Goal: Book appointment/travel/reservation

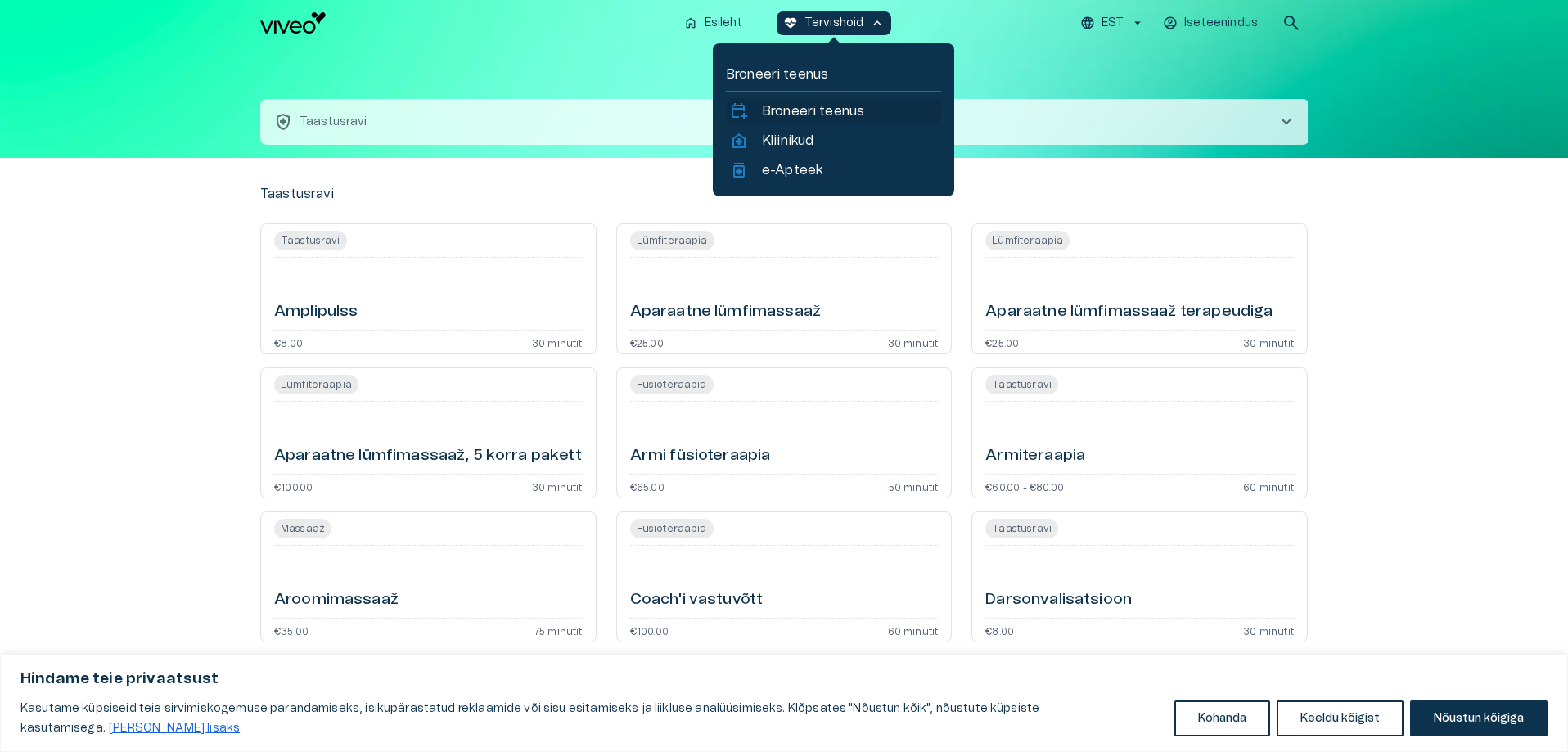
click at [799, 102] on p "Broneeri teenus" at bounding box center [813, 111] width 102 height 20
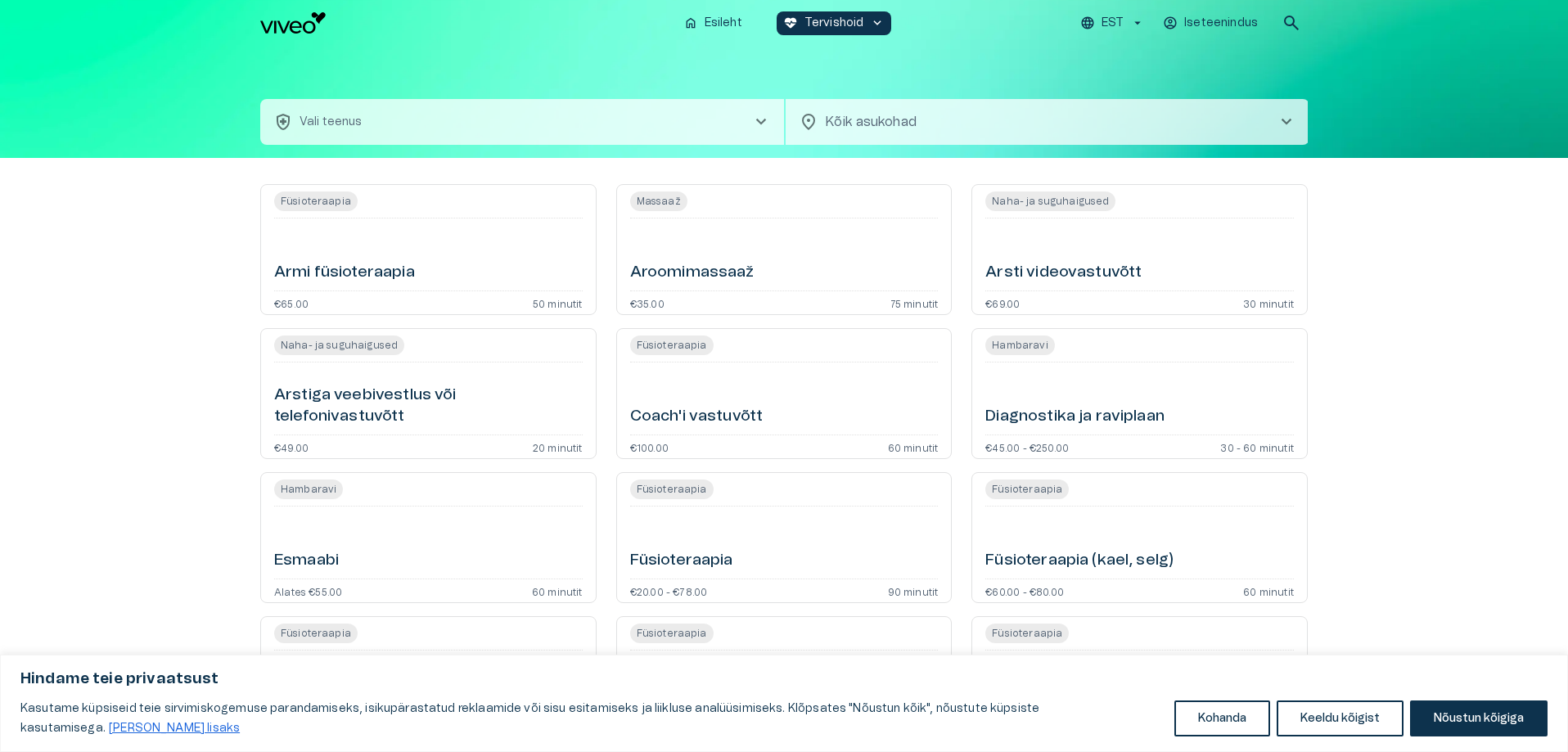
click at [388, 130] on button "health_and_safety Vali teenus chevron_right" at bounding box center [522, 122] width 523 height 46
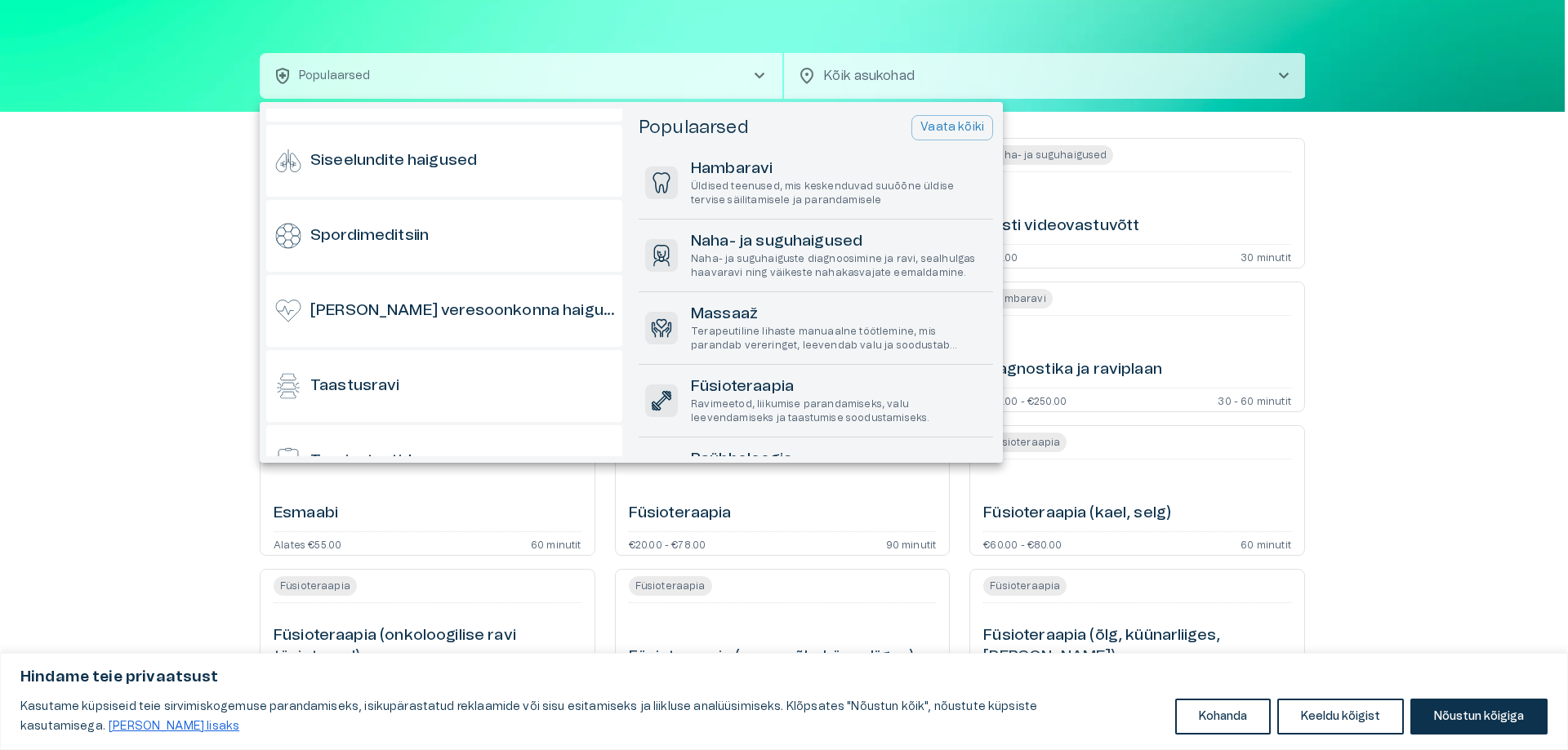
scroll to position [1225, 0]
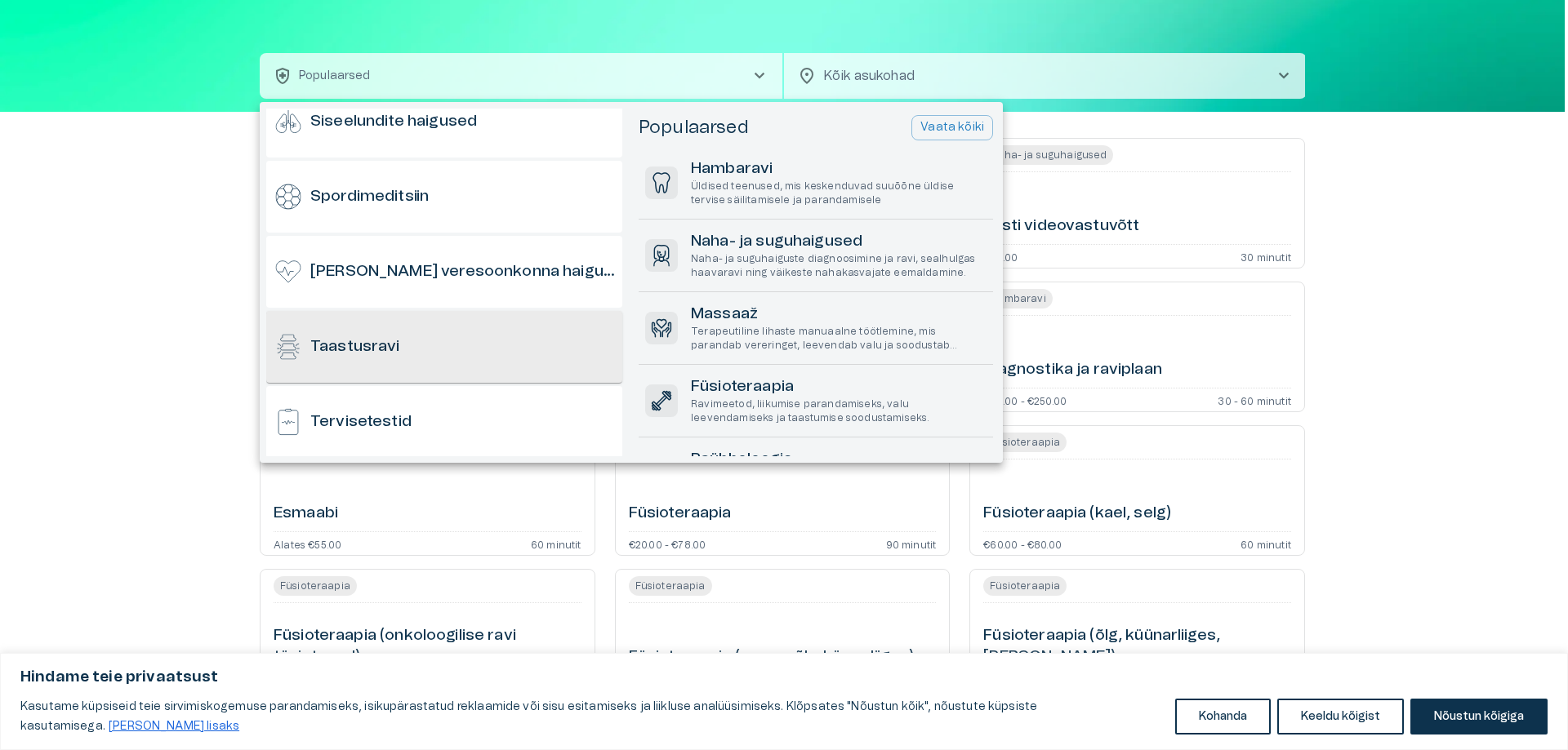
click at [356, 348] on h6 "Taastusravi" at bounding box center [354, 348] width 89 height 22
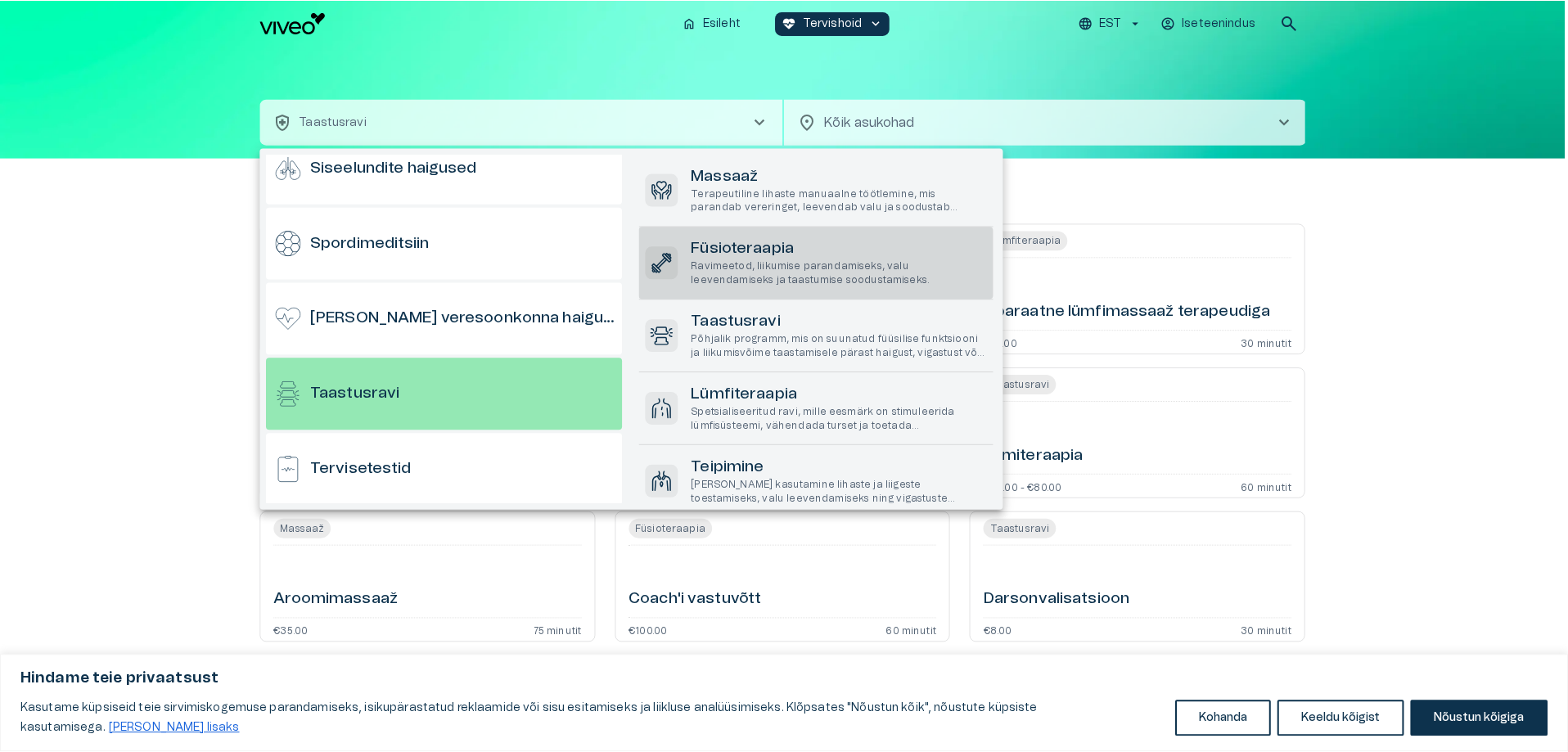
scroll to position [61, 0]
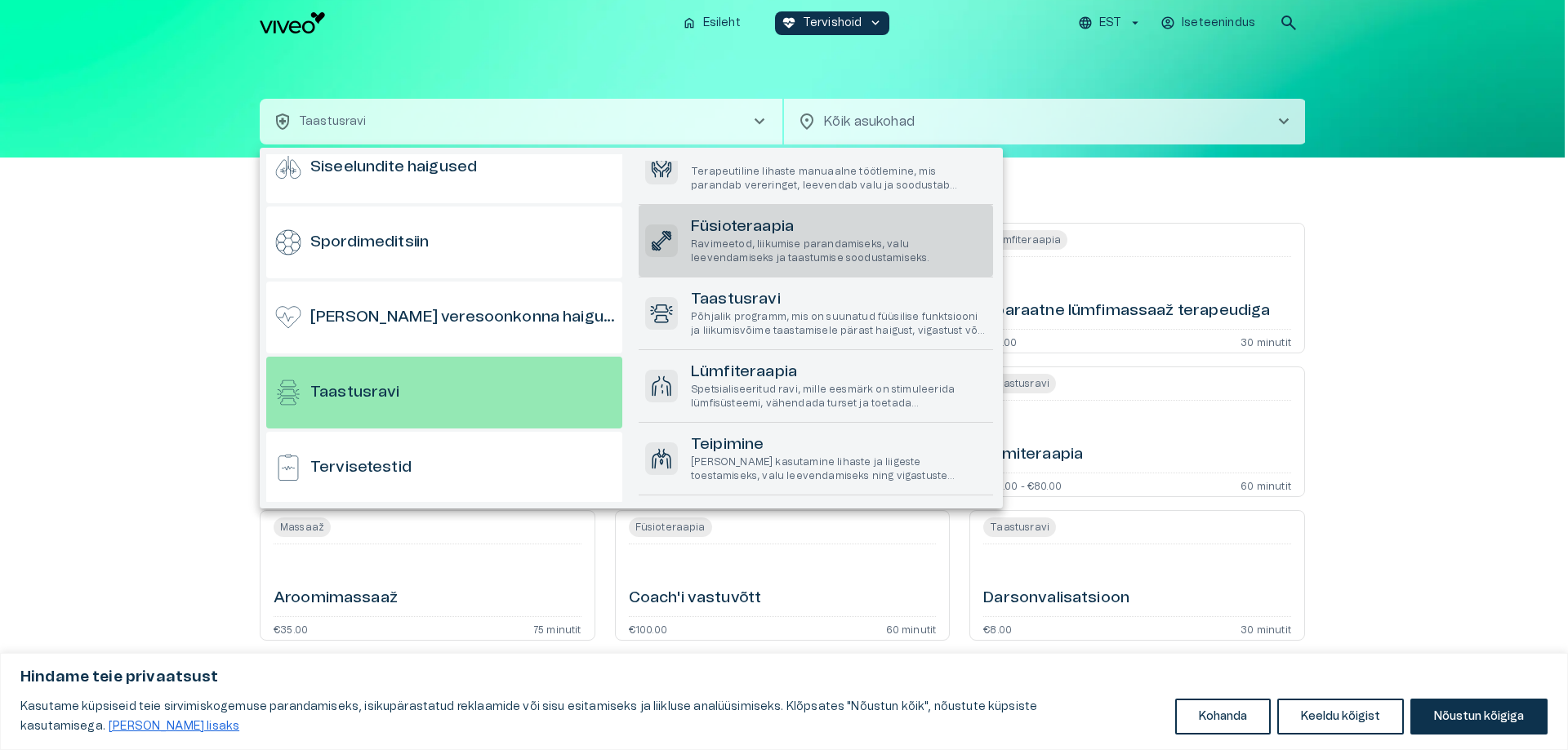
click at [805, 241] on p "Ravimeetod, liikumise parandamiseks, valu leevendamiseks ja taastumise soodusta…" at bounding box center [838, 251] width 296 height 27
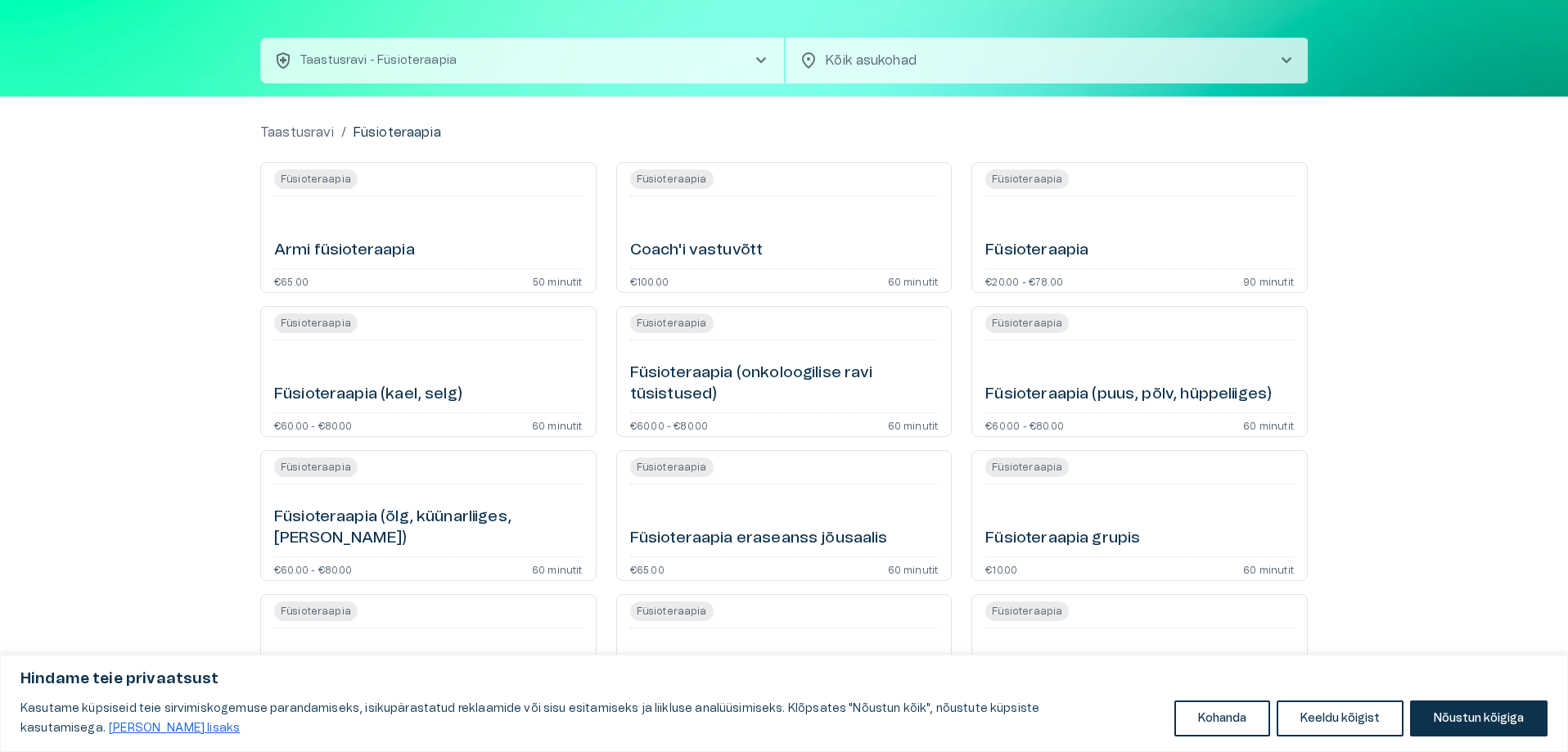
scroll to position [56, 0]
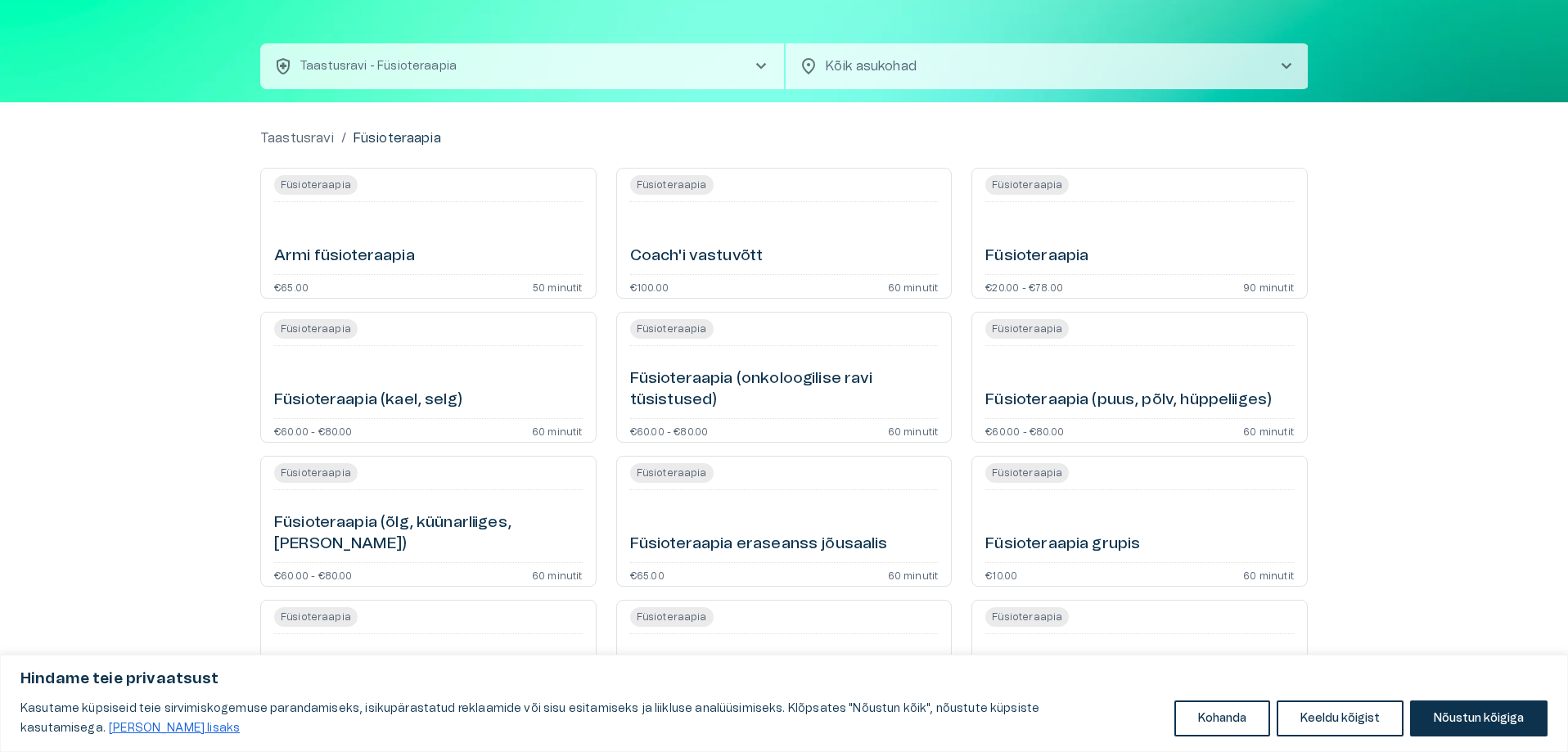
click at [828, 63] on body "Hindame teie privaatsust Kasutame küpsiseid teie sirvimiskogemuse parandamiseks…" at bounding box center [784, 320] width 1568 height 752
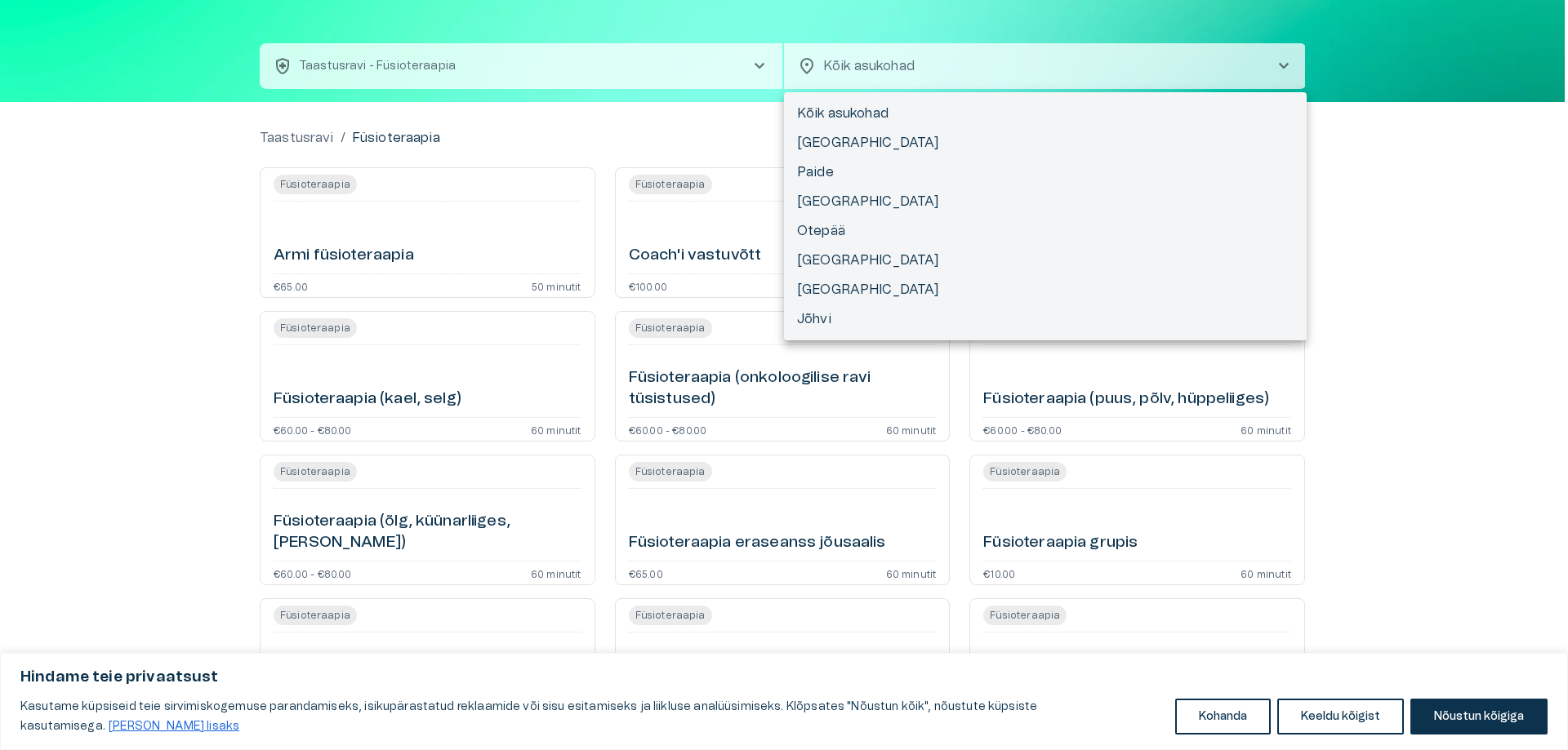
click at [815, 202] on li "[GEOGRAPHIC_DATA]" at bounding box center [1045, 201] width 522 height 29
type input "**********"
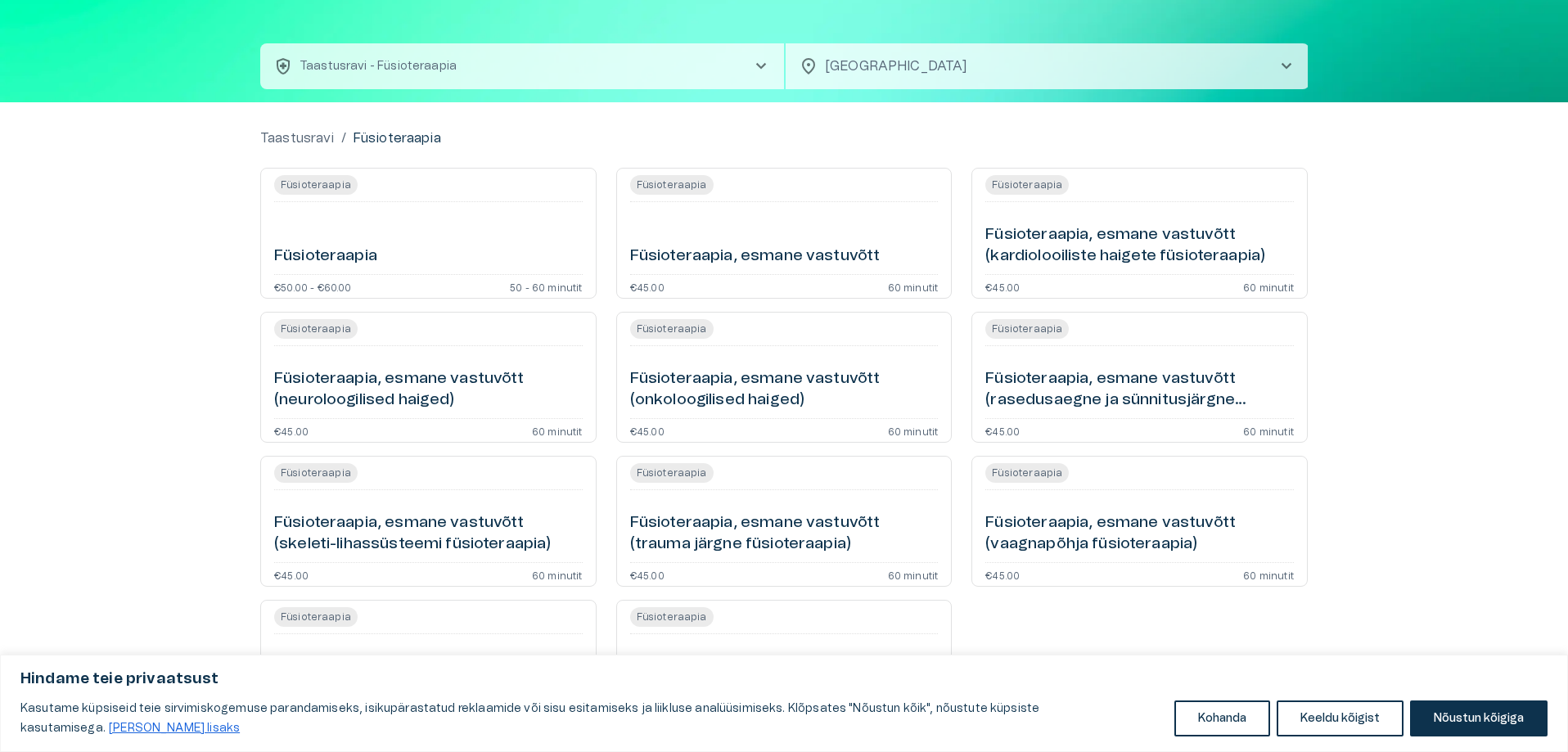
click at [1394, 178] on div "Taastusravi / Füsioteraapia Füsioteraapia Füsioteraapia €50.00 - €60.00 50 - 60…" at bounding box center [784, 443] width 1568 height 681
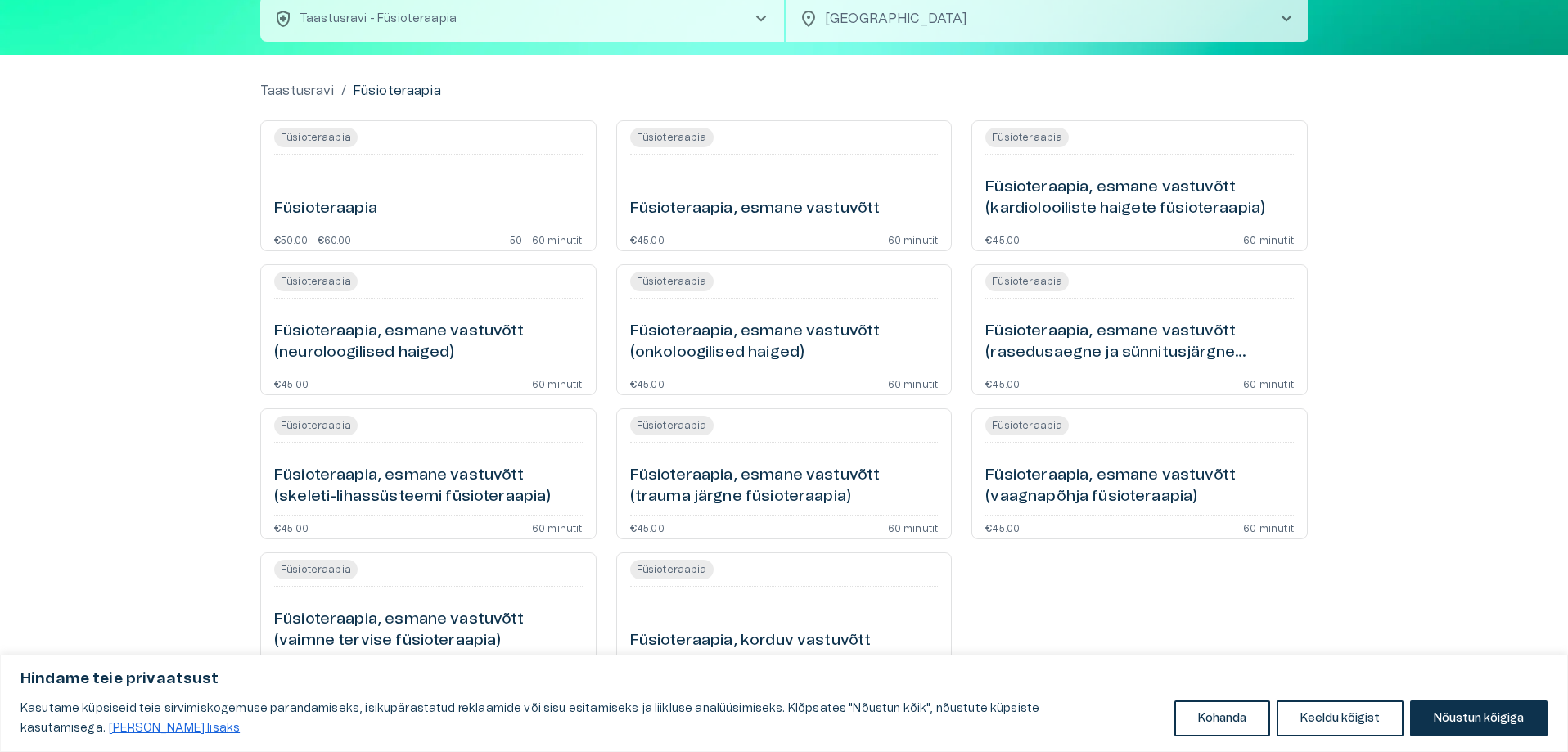
scroll to position [154, 0]
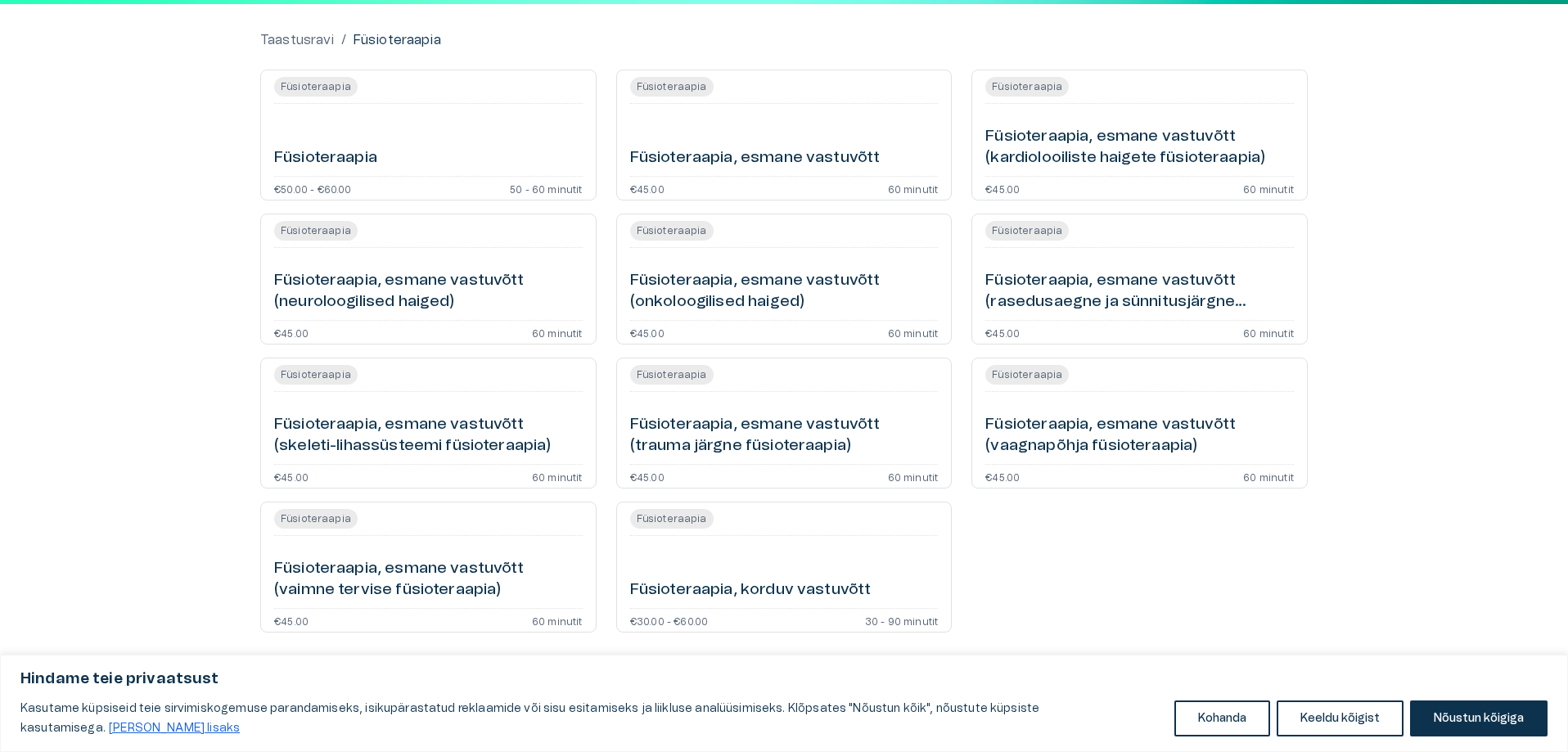
click at [380, 148] on div "Füsioteraapia" at bounding box center [429, 140] width 309 height 59
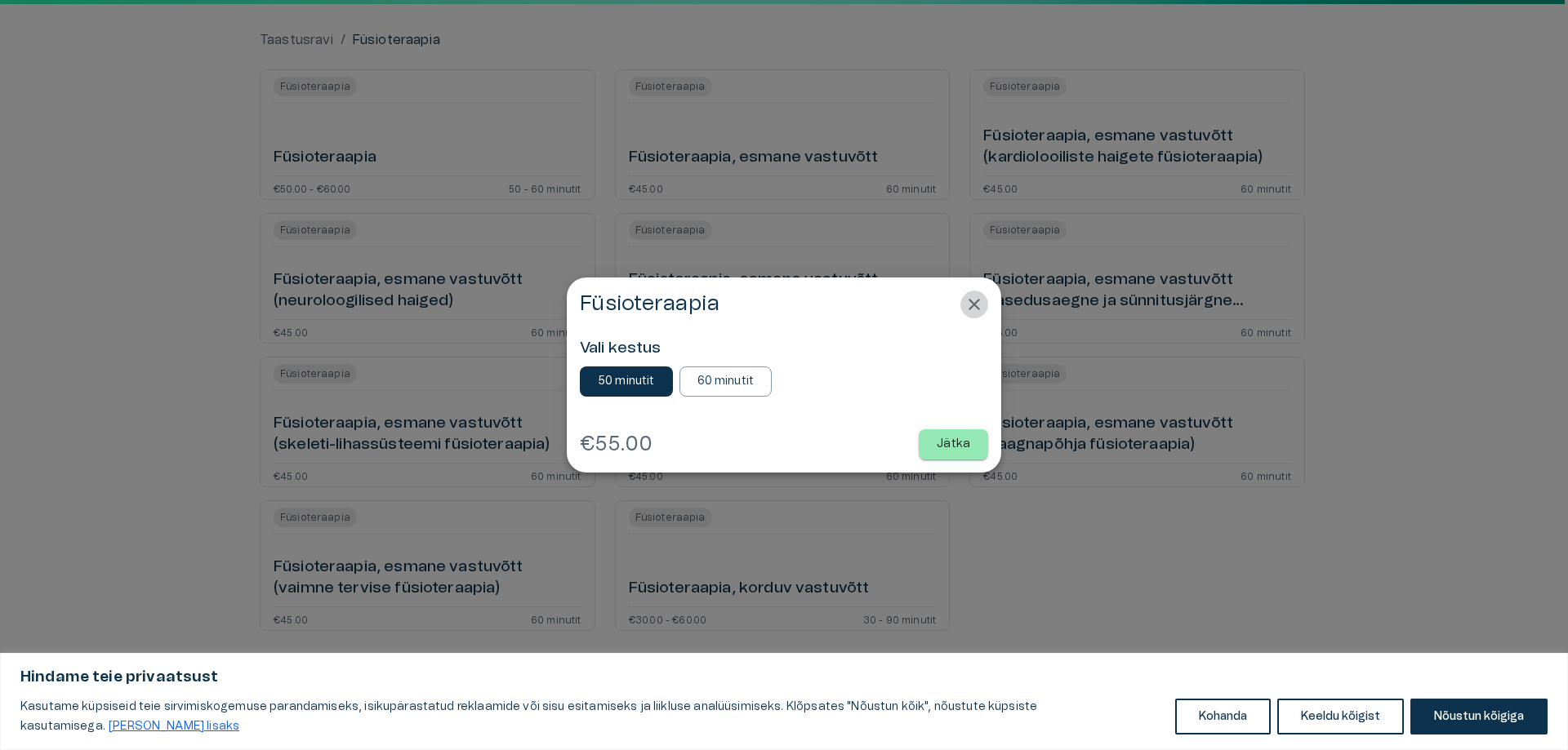
click at [979, 300] on icon "Close" at bounding box center [974, 304] width 12 height 12
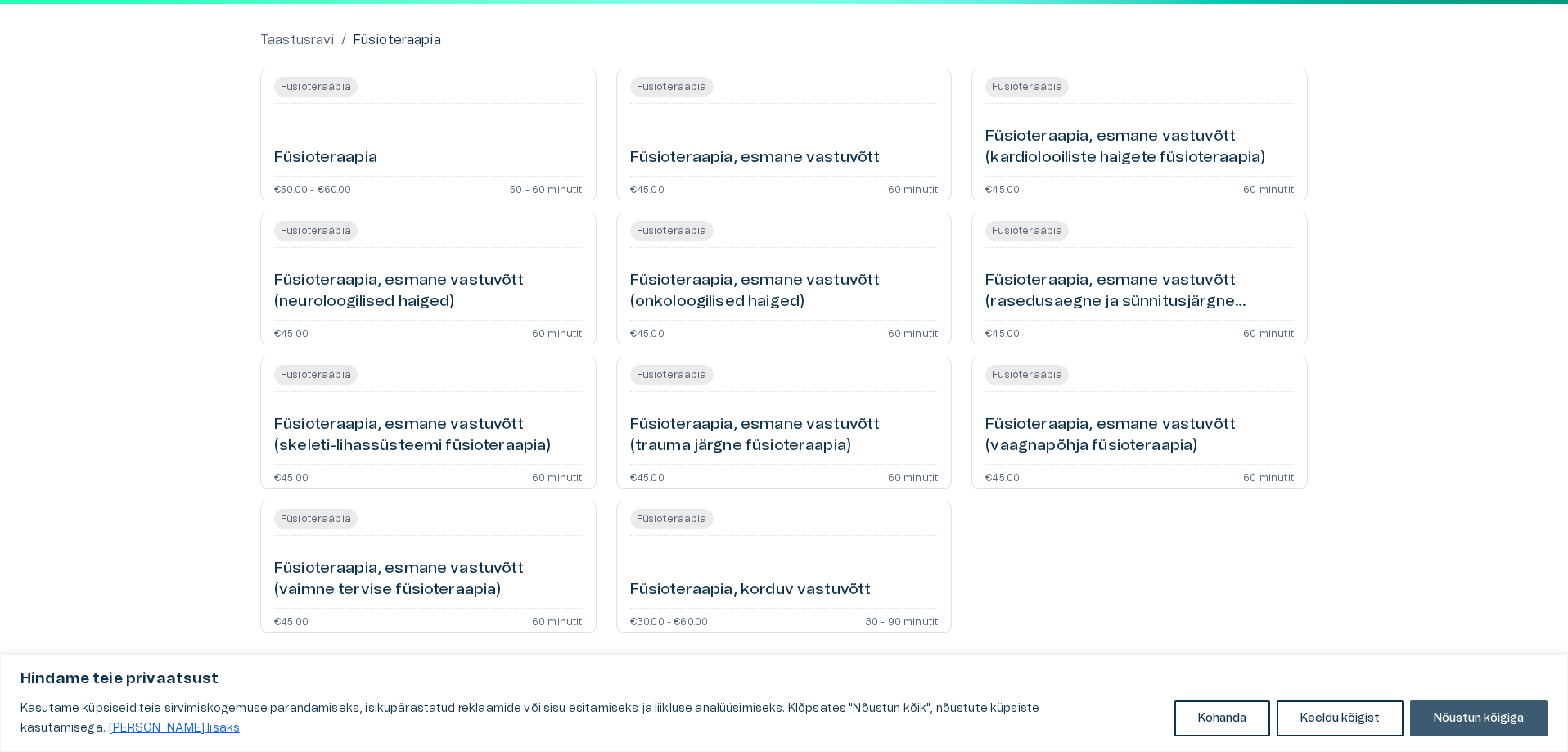
click at [1502, 728] on button "Nõustun kõigiga" at bounding box center [1478, 719] width 138 height 36
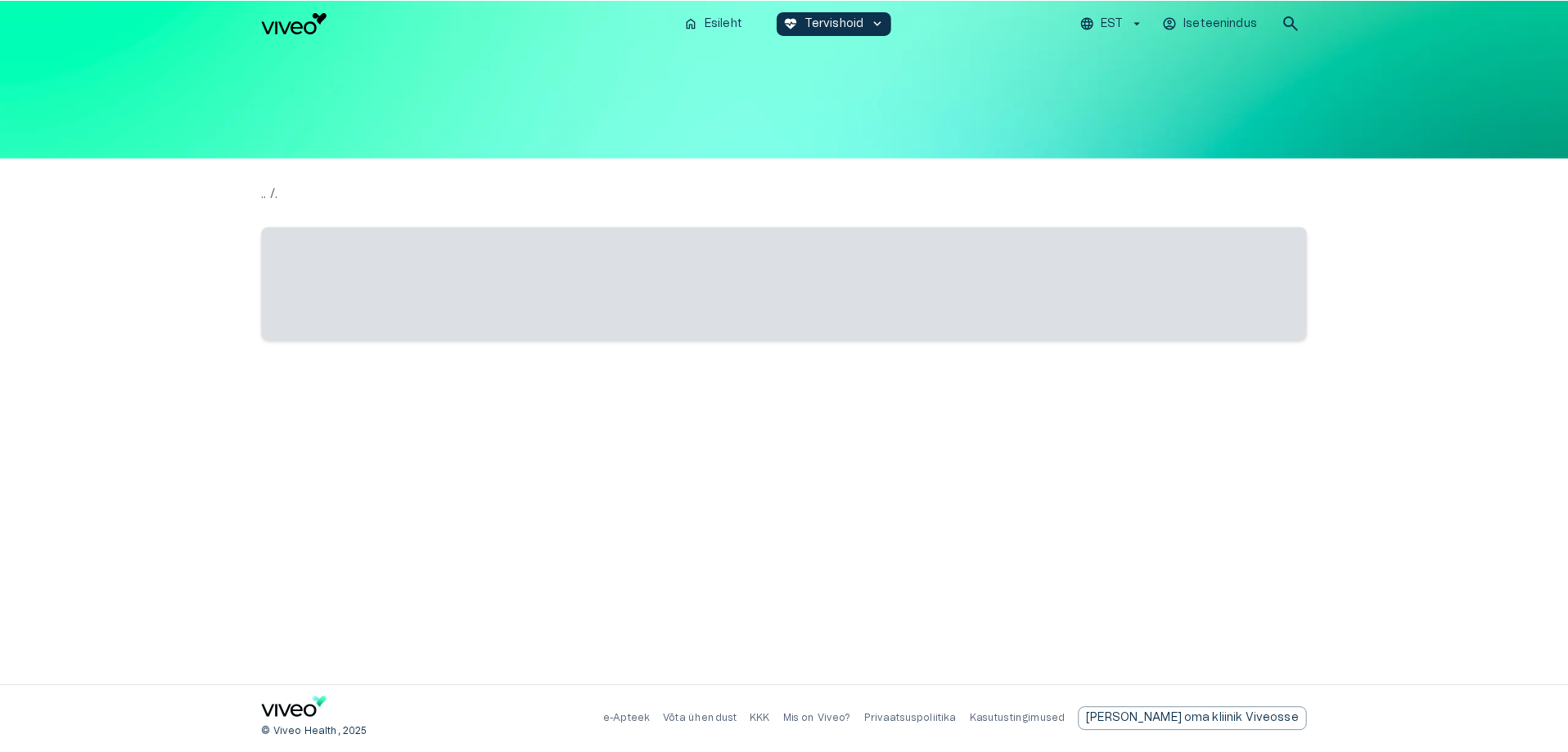
scroll to position [154, 0]
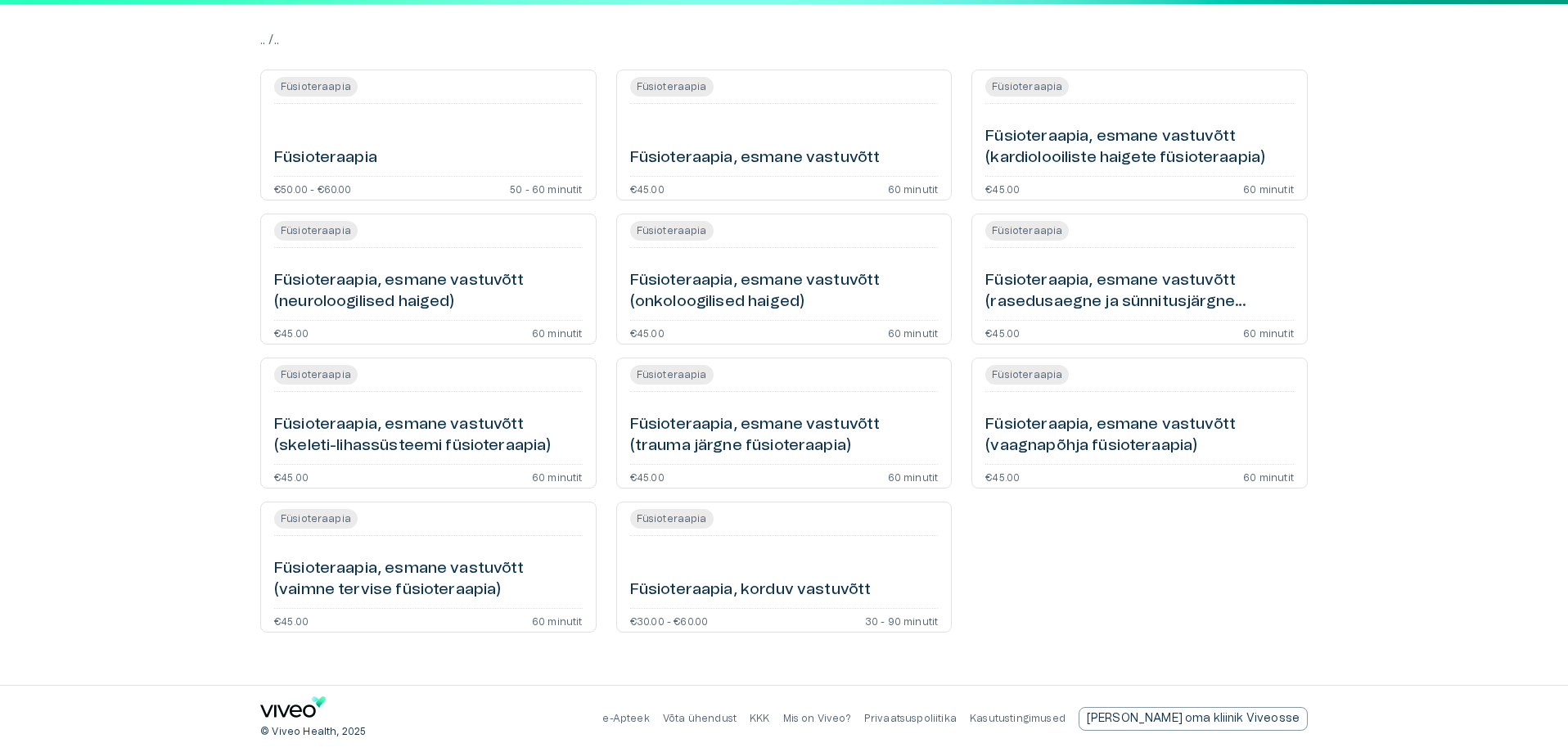
type input "**********"
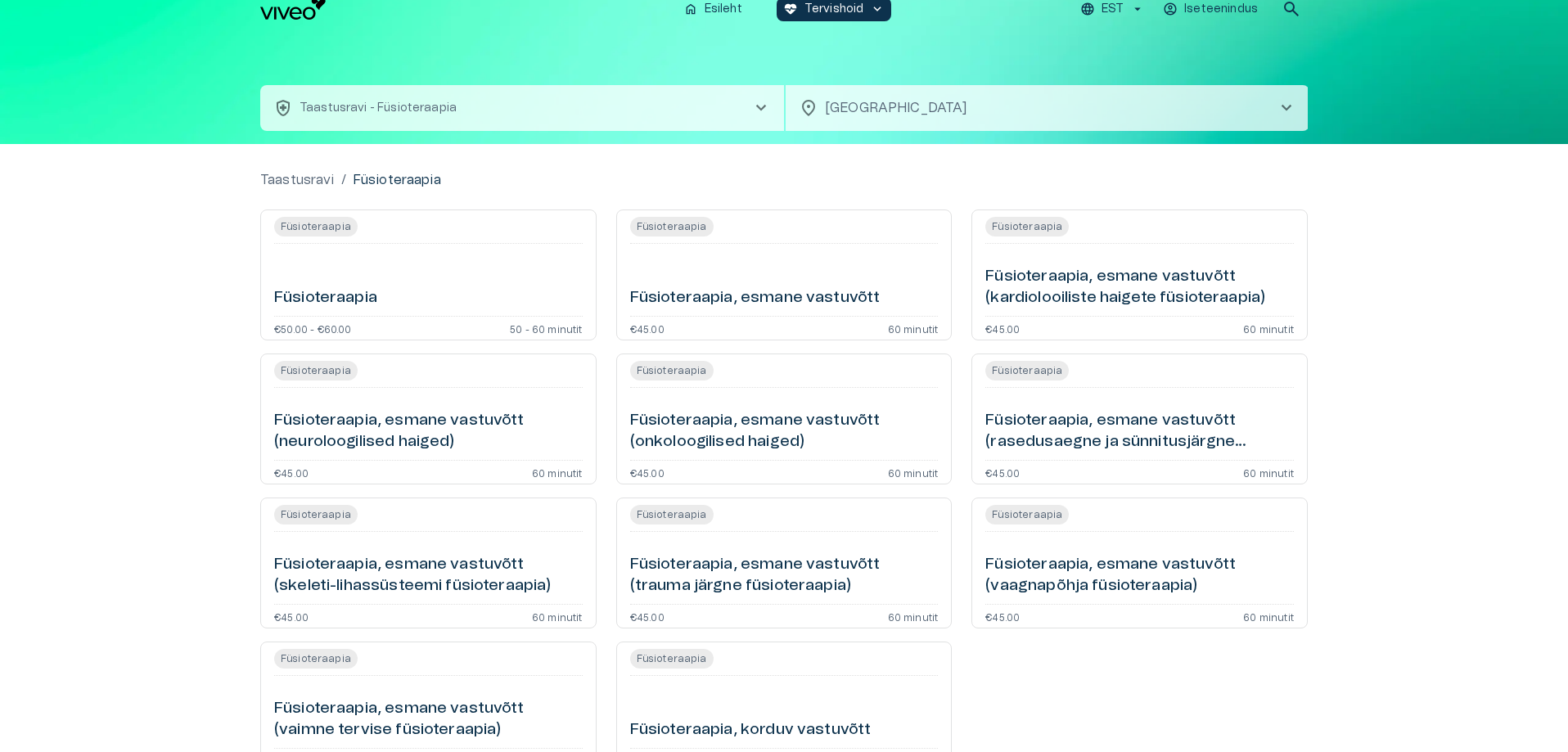
scroll to position [0, 0]
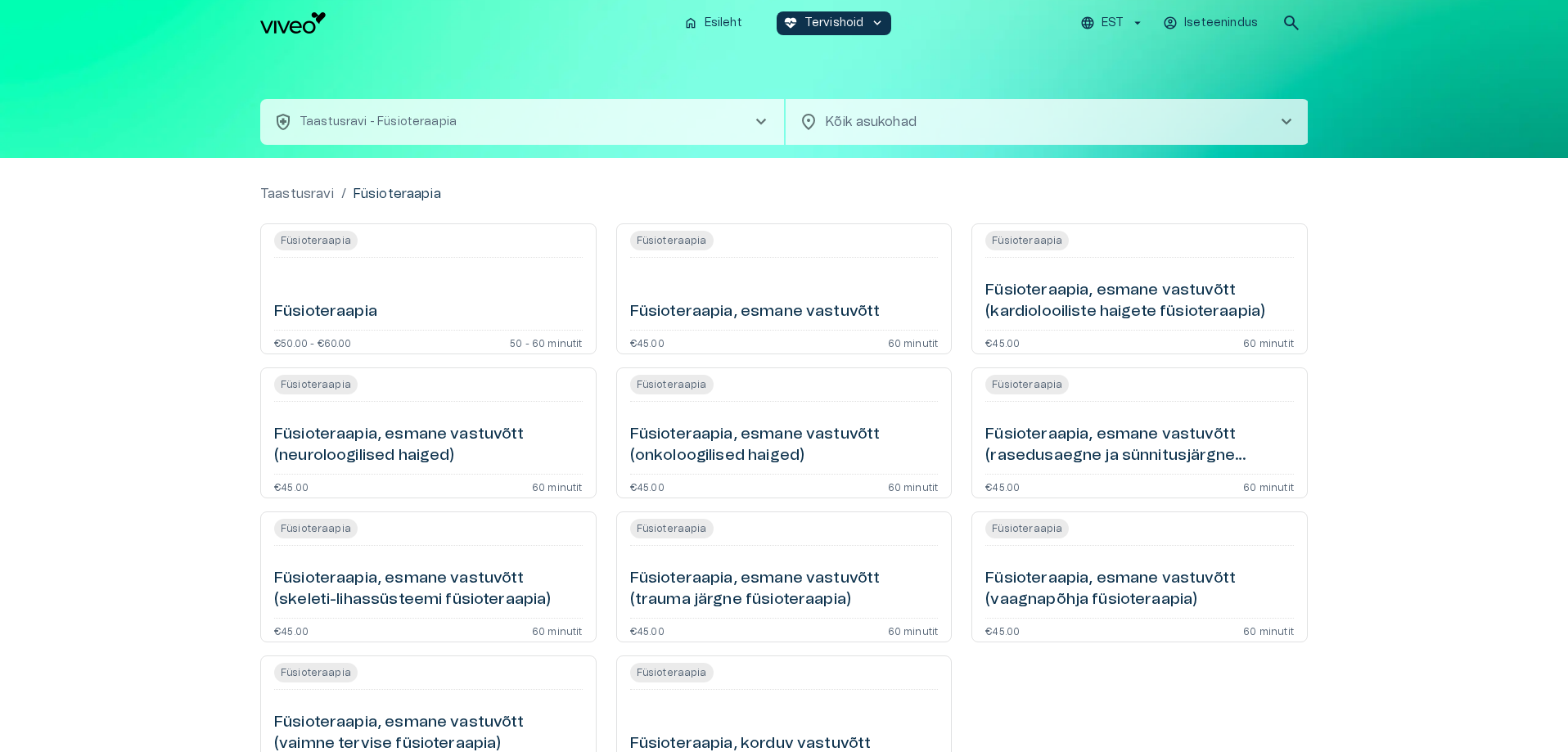
scroll to position [56, 0]
